Goal: Task Accomplishment & Management: Manage account settings

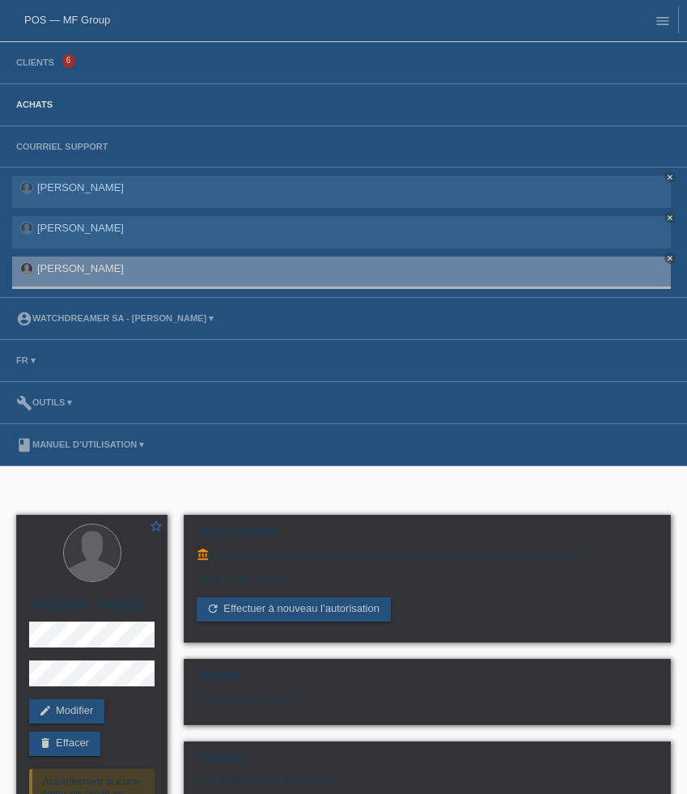
click at [39, 107] on link "Achats" at bounding box center [34, 105] width 53 height 10
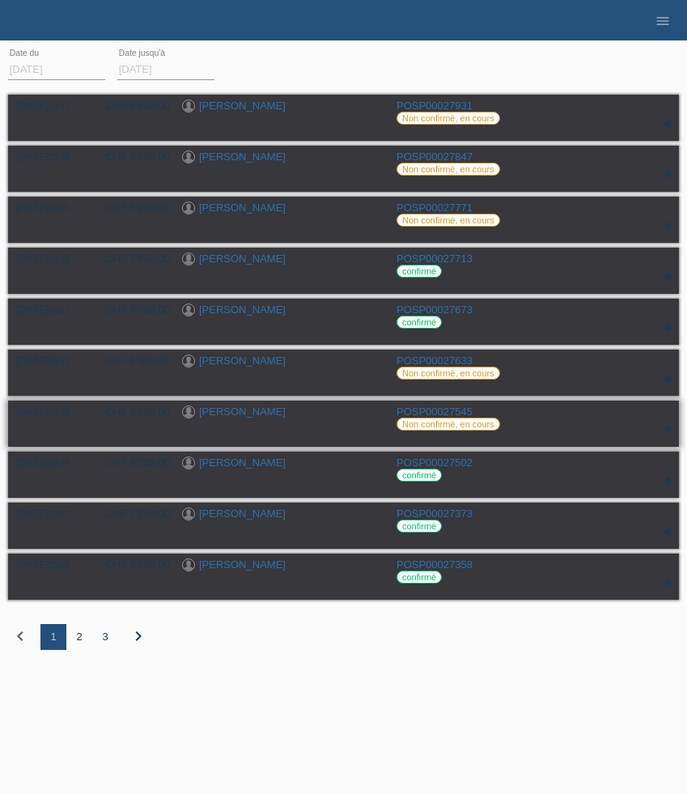
click at [235, 417] on link "[PERSON_NAME]" at bounding box center [242, 411] width 87 height 12
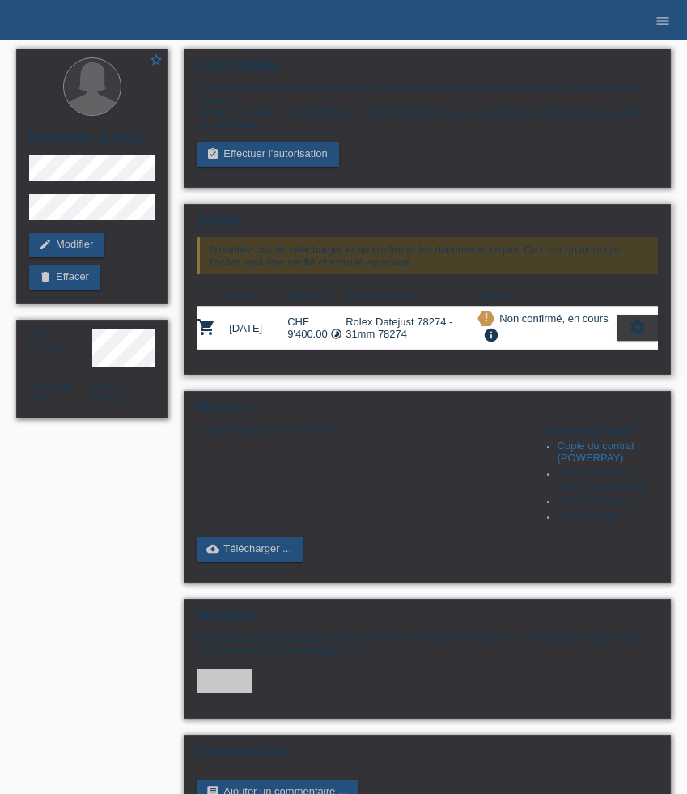
click at [646, 324] on div "settings" at bounding box center [637, 328] width 40 height 26
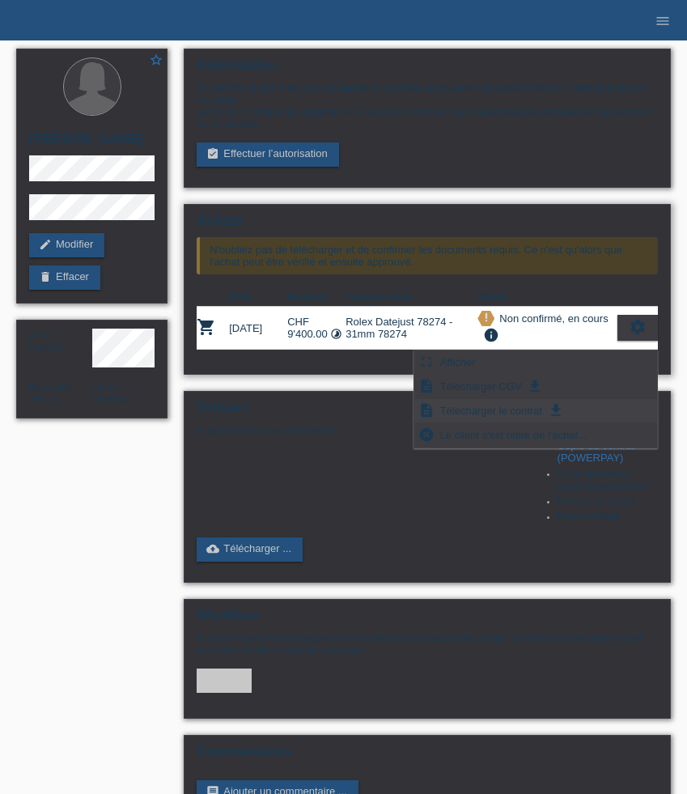
click at [519, 410] on span "Télécharger le contrat" at bounding box center [491, 409] width 107 height 19
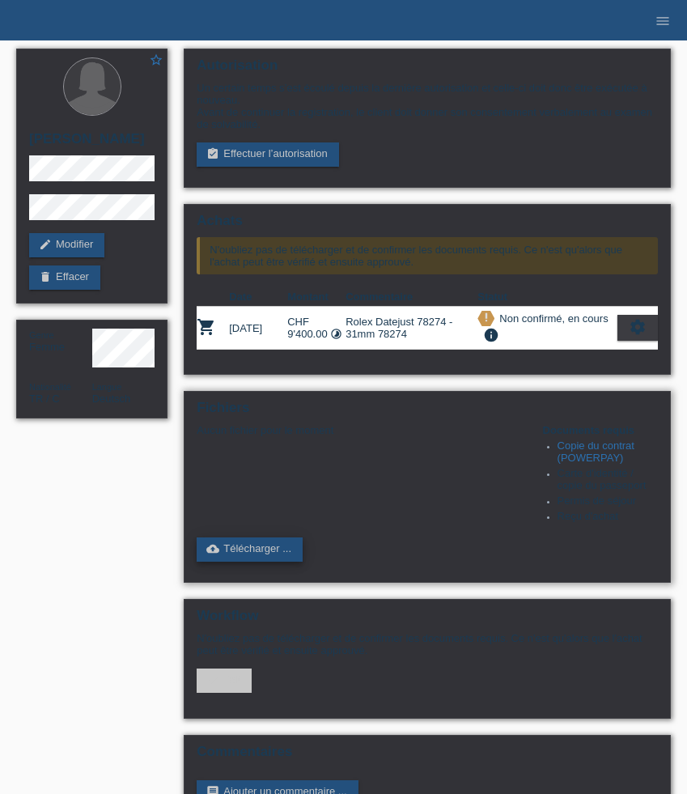
click at [282, 561] on link "cloud_upload Télécharger ..." at bounding box center [250, 549] width 106 height 24
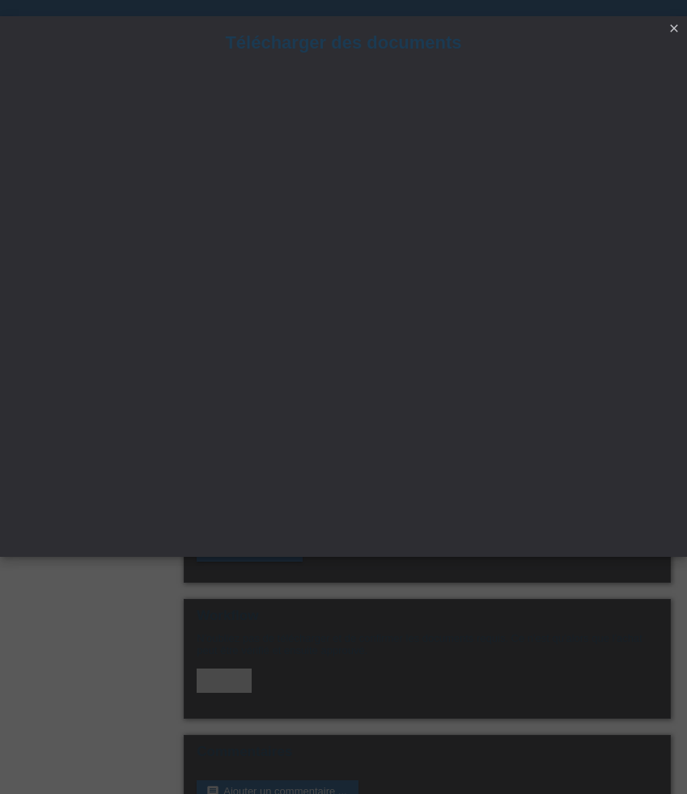
click at [679, 25] on icon "close" at bounding box center [673, 28] width 13 height 13
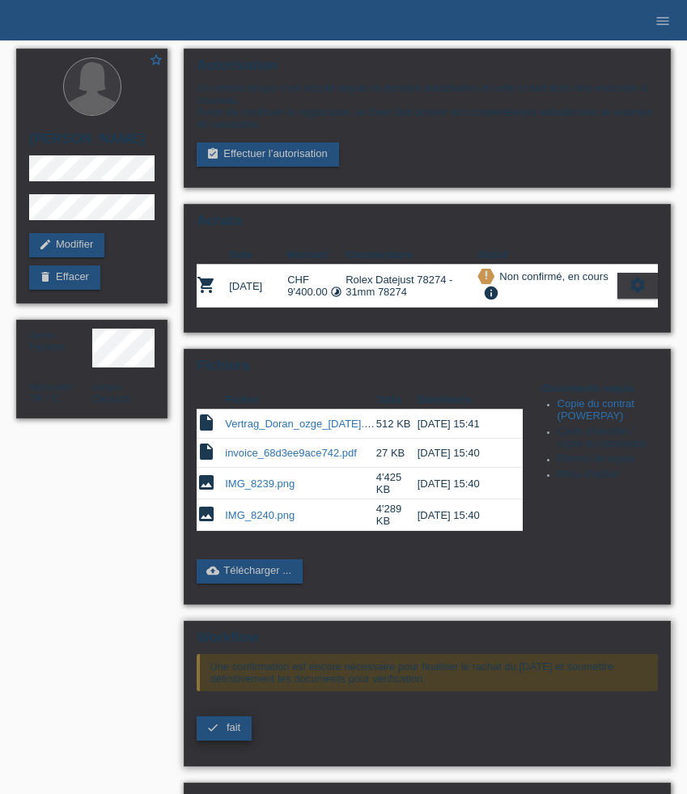
click at [232, 733] on span "fait" at bounding box center [234, 727] width 14 height 12
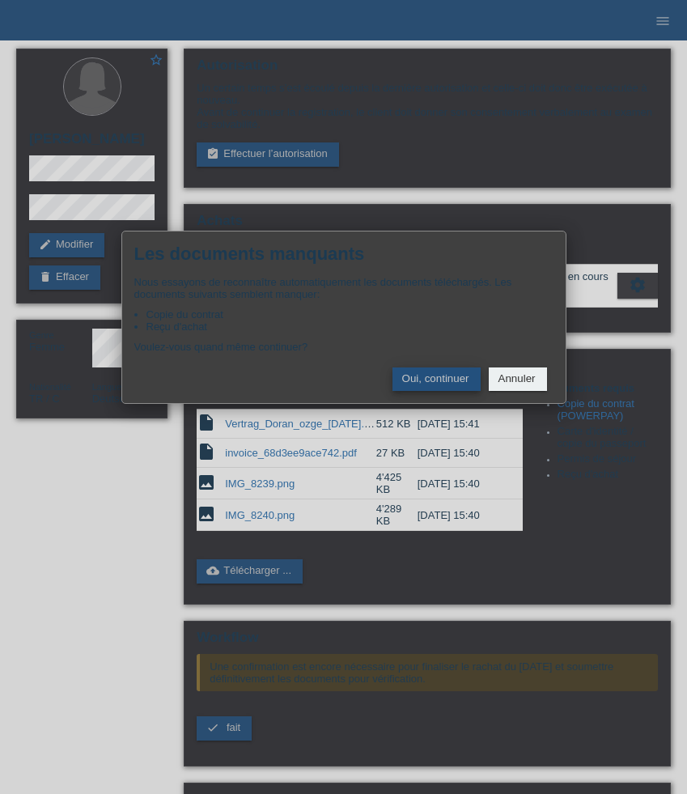
click at [439, 385] on button "Oui, continuer" at bounding box center [436, 378] width 88 height 23
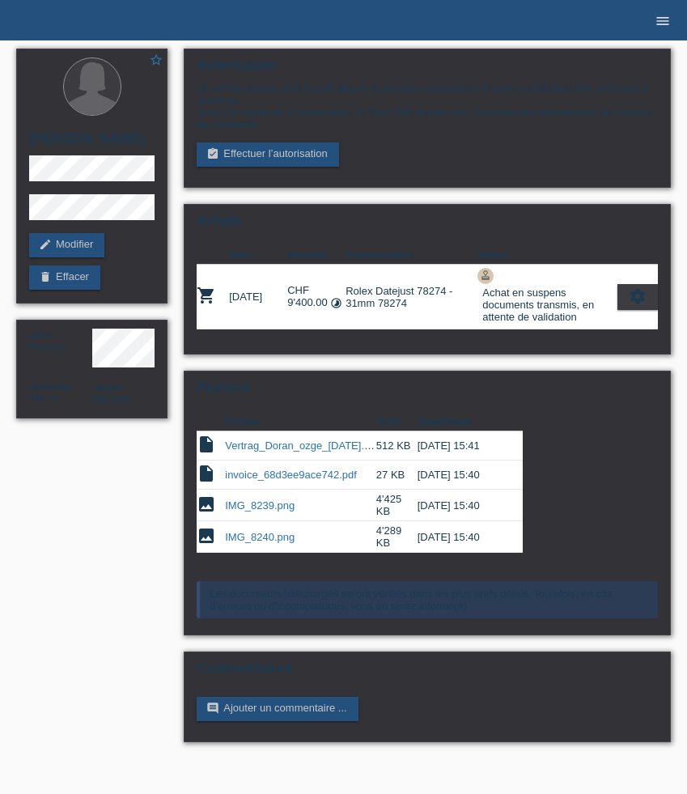
click at [658, 18] on icon "menu" at bounding box center [662, 21] width 16 height 16
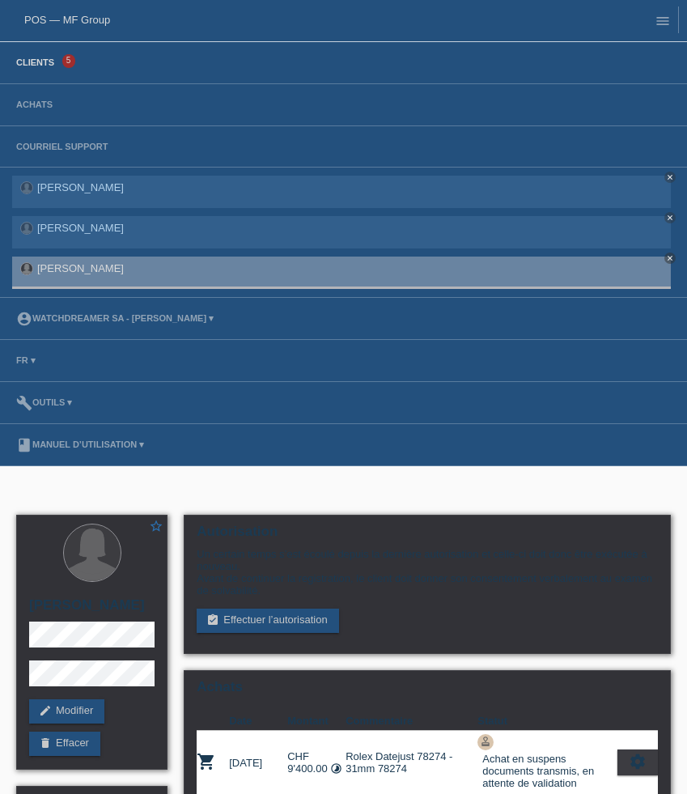
click at [48, 63] on link "Clients" at bounding box center [35, 62] width 54 height 10
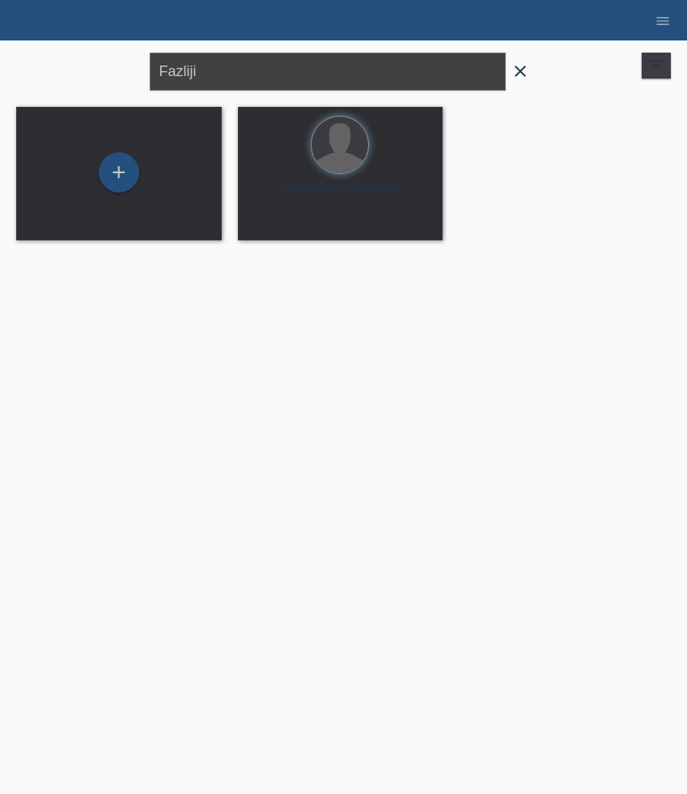
drag, startPoint x: 283, startPoint y: 80, endPoint x: -8, endPoint y: 74, distance: 291.3
click at [0, 74] on html "POS — MF Group Clients 5 Achats Courriel Support [PERSON_NAME] close close close" at bounding box center [343, 130] width 687 height 260
paste input "Colpan"
type input "Colpan"
click at [254, 224] on icon "launch" at bounding box center [251, 226] width 15 height 15
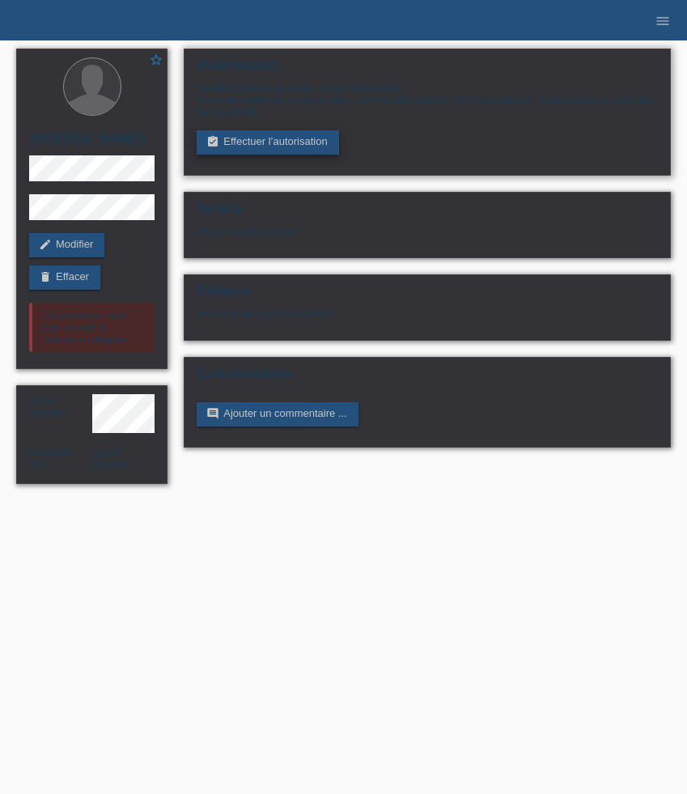
click at [242, 142] on link "assignment_turned_in Effectuer l’autorisation" at bounding box center [268, 142] width 142 height 24
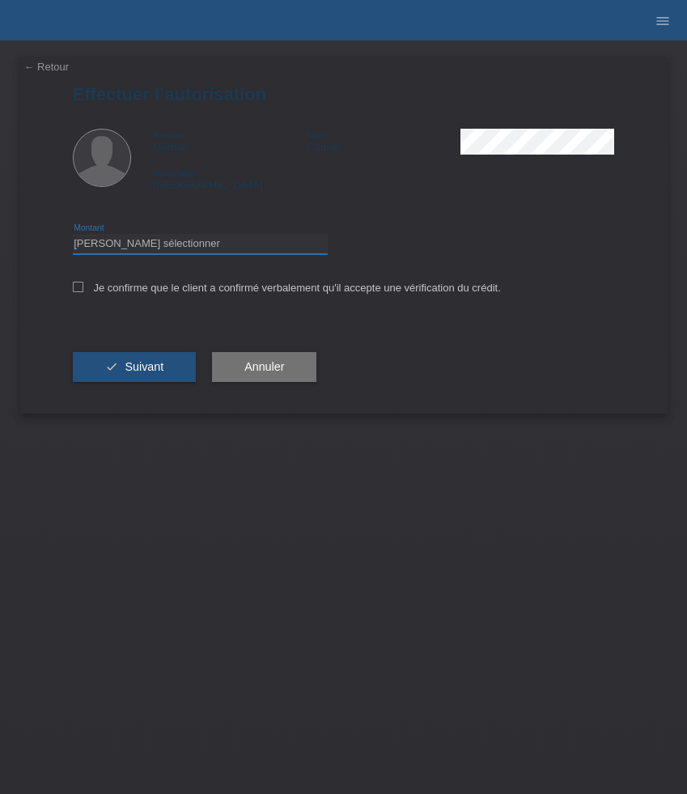
click at [193, 247] on select "Veuillez sélectionner CHF 1.00 - CHF 499.00 CHF 500.00 - CHF 1'999.00 CHF 2'000…" at bounding box center [200, 243] width 255 height 19
select select "3"
click at [73, 236] on select "Veuillez sélectionner CHF 1.00 - CHF 499.00 CHF 500.00 - CHF 1'999.00 CHF 2'000…" at bounding box center [200, 243] width 255 height 19
click at [144, 290] on label "Je confirme que le client a confirmé verbalement qu'il accepte une vérification…" at bounding box center [287, 288] width 428 height 12
click at [83, 290] on input "Je confirme que le client a confirmé verbalement qu'il accepte une vérification…" at bounding box center [78, 287] width 11 height 11
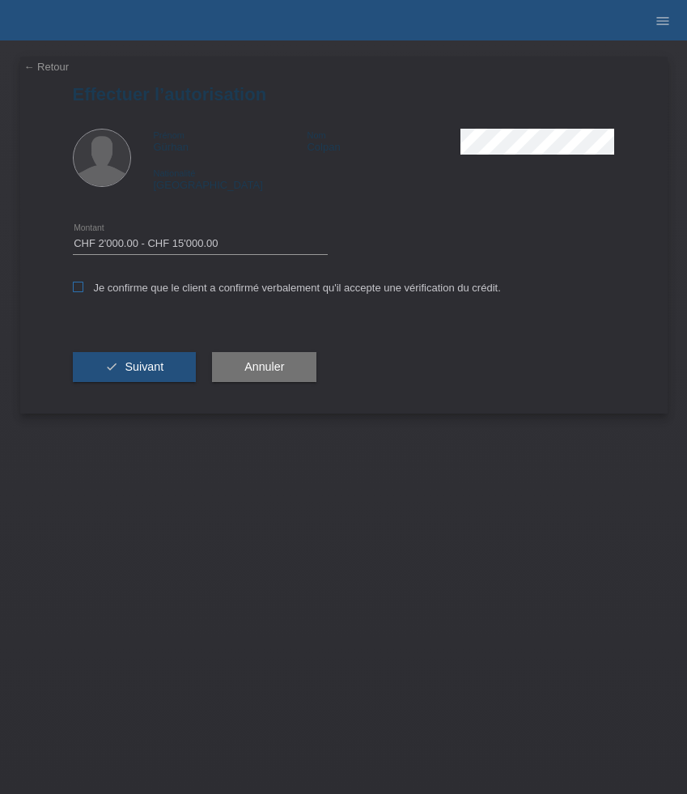
checkbox input "true"
click at [144, 356] on button "check Suivant" at bounding box center [135, 367] width 124 height 31
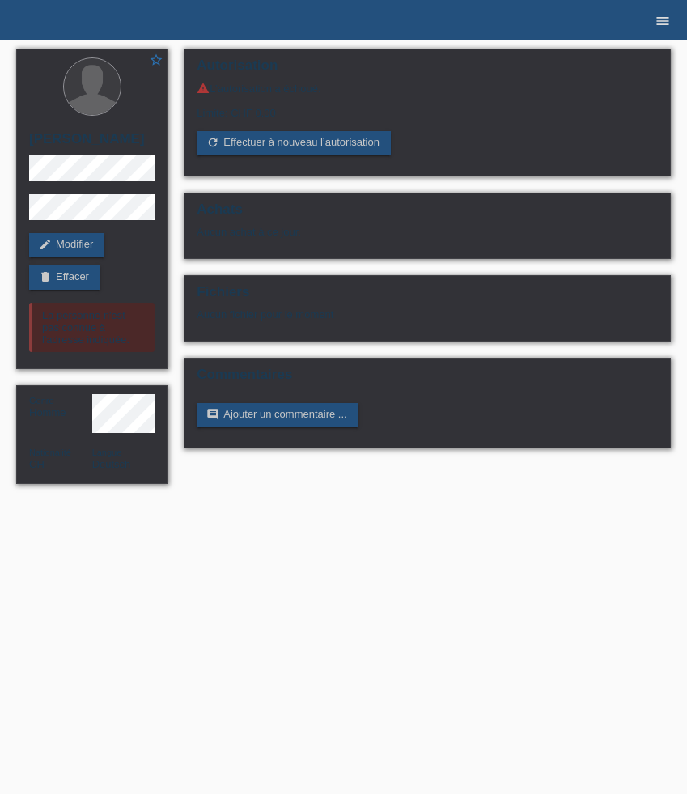
click at [655, 19] on icon "menu" at bounding box center [662, 21] width 16 height 16
click at [668, 23] on icon "menu" at bounding box center [662, 21] width 16 height 16
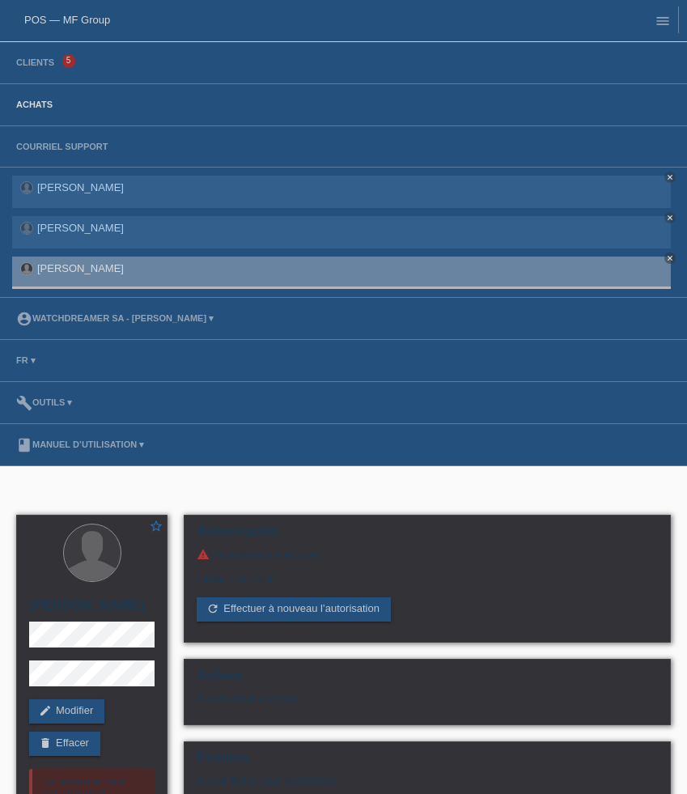
click at [36, 104] on link "Achats" at bounding box center [34, 105] width 53 height 10
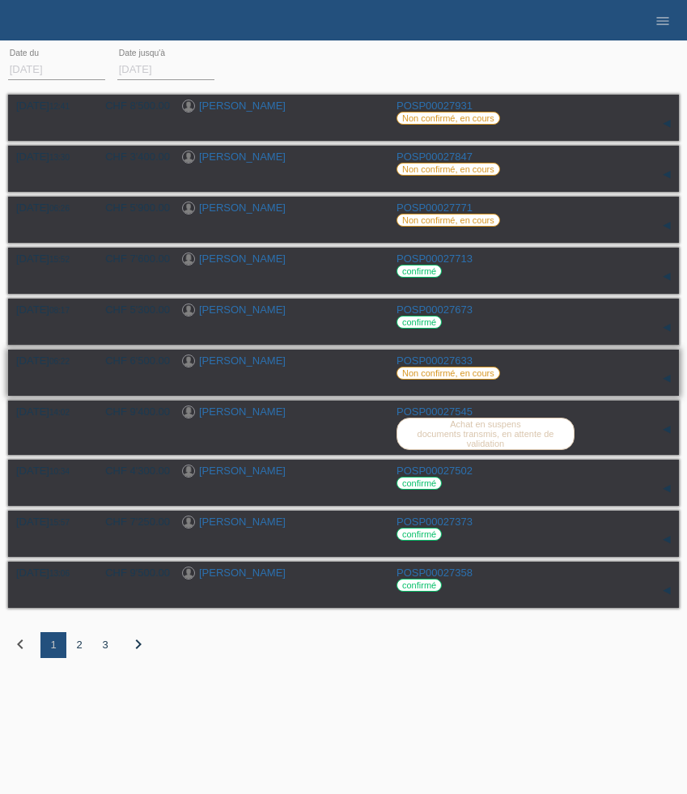
click at [251, 364] on link "[PERSON_NAME]" at bounding box center [242, 360] width 87 height 12
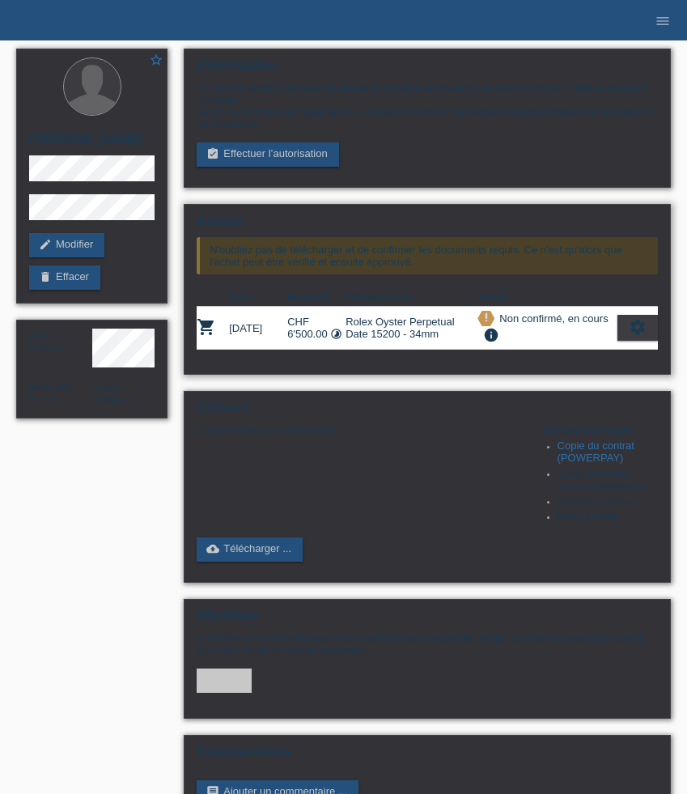
click at [631, 336] on icon "settings" at bounding box center [638, 327] width 18 height 18
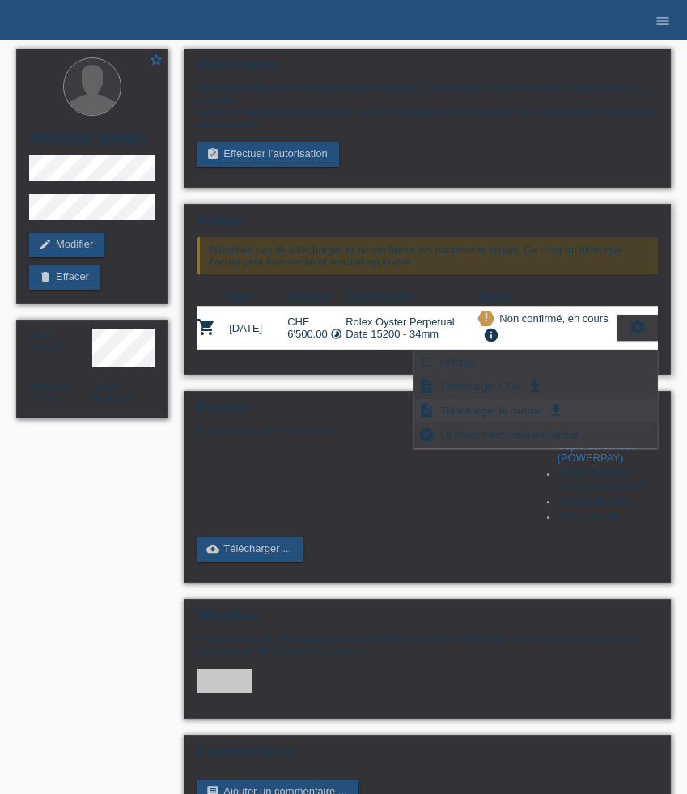
click at [529, 413] on span "Télécharger le contrat" at bounding box center [491, 409] width 107 height 19
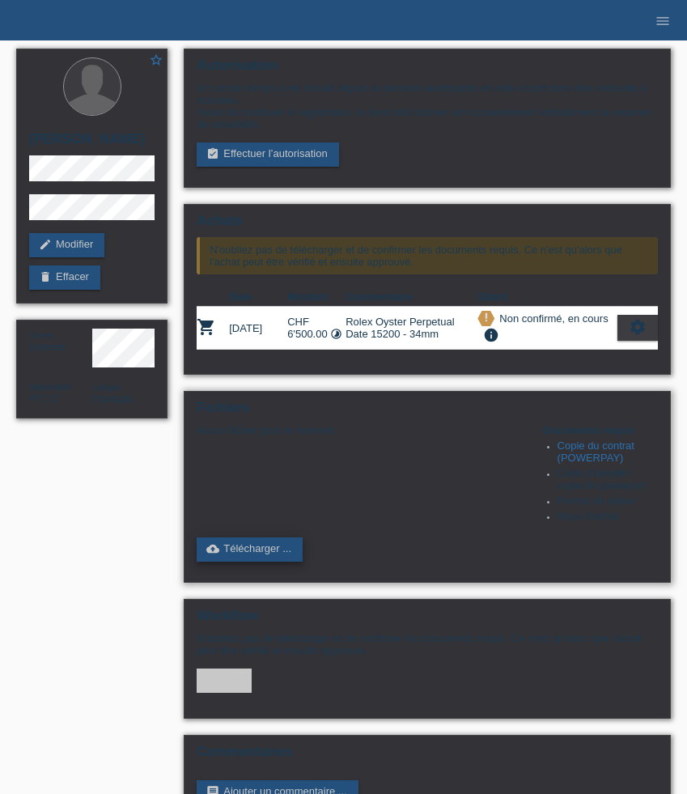
click at [261, 561] on link "cloud_upload Télécharger ..." at bounding box center [250, 549] width 106 height 24
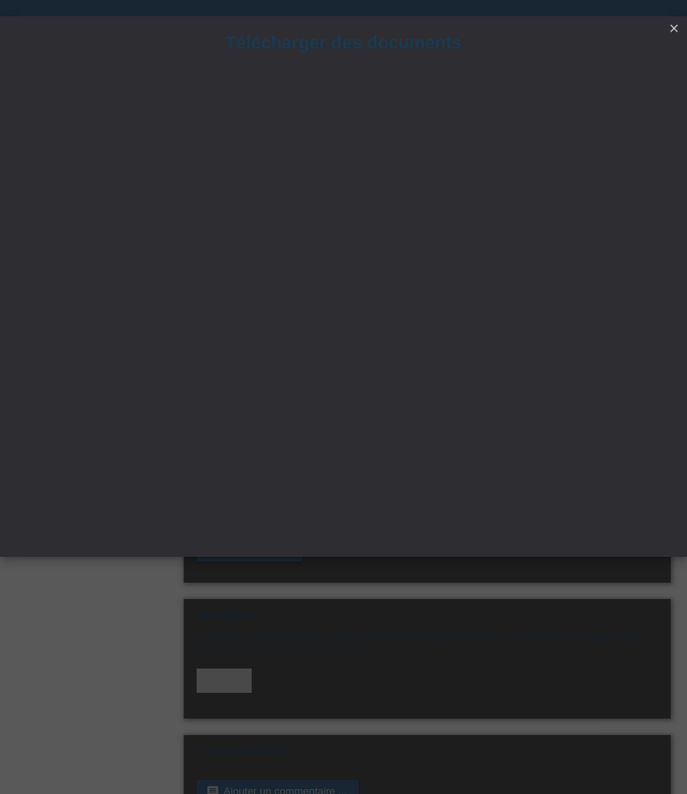
click at [669, 30] on icon "close" at bounding box center [673, 28] width 13 height 13
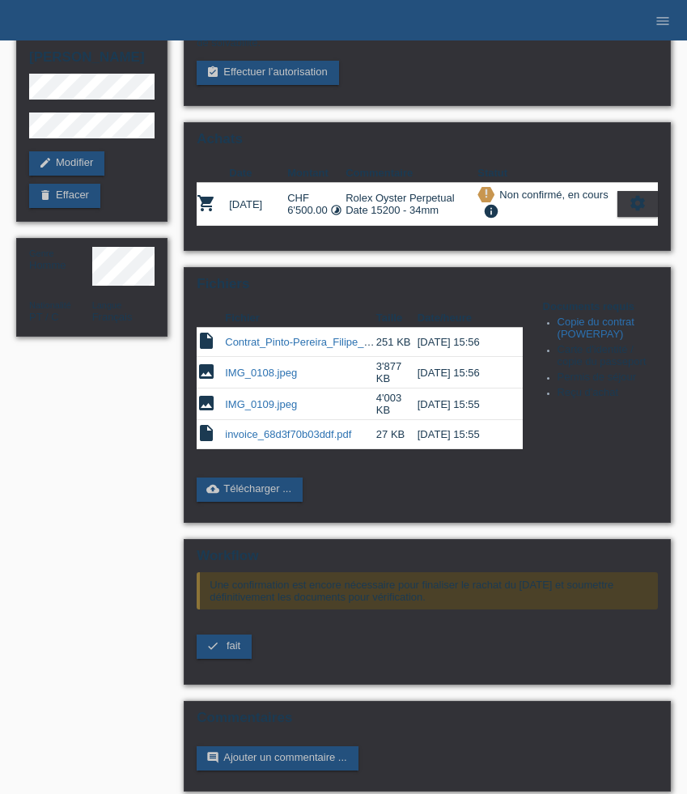
scroll to position [98, 0]
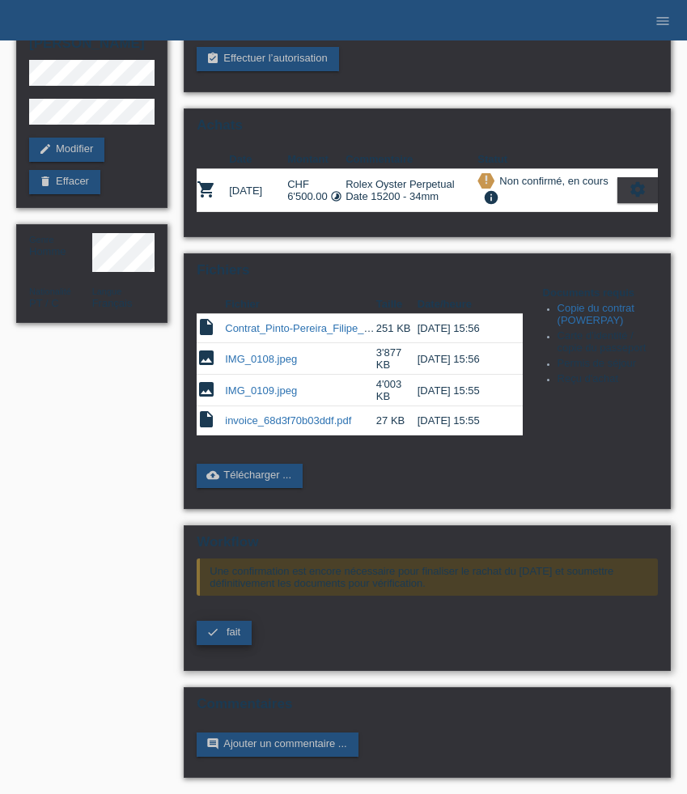
click at [232, 637] on span "fait" at bounding box center [234, 631] width 14 height 12
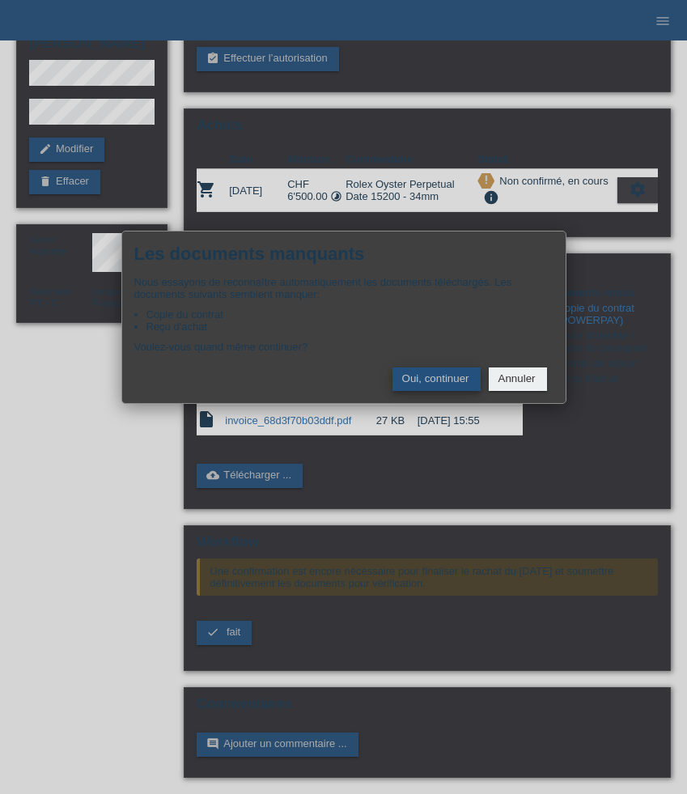
click at [444, 384] on button "Oui, continuer" at bounding box center [436, 378] width 88 height 23
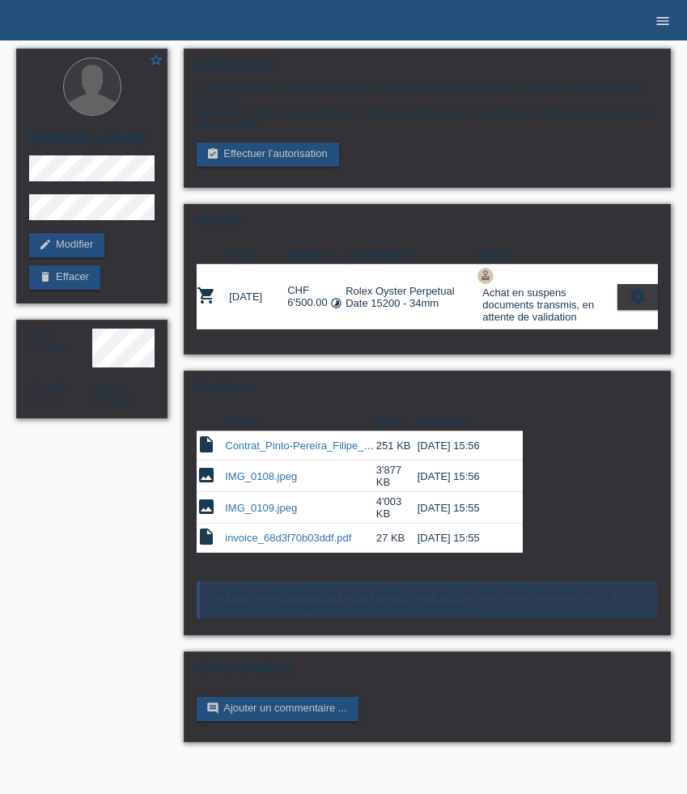
click at [667, 25] on icon "menu" at bounding box center [662, 21] width 16 height 16
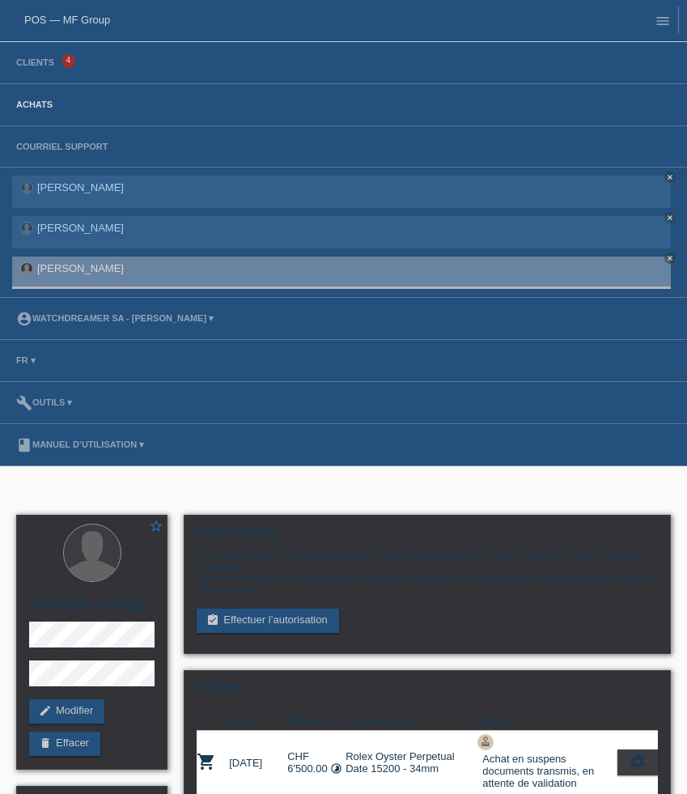
click at [32, 106] on link "Achats" at bounding box center [34, 105] width 53 height 10
